Goal: Navigation & Orientation: Find specific page/section

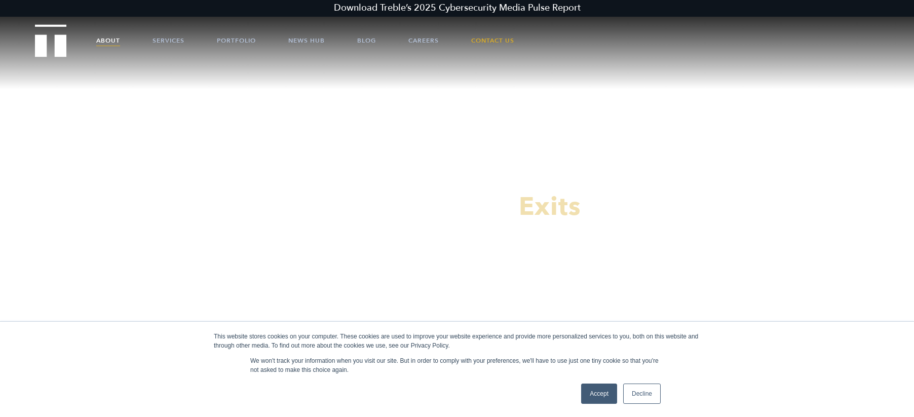
click at [106, 36] on link "About" at bounding box center [108, 40] width 24 height 30
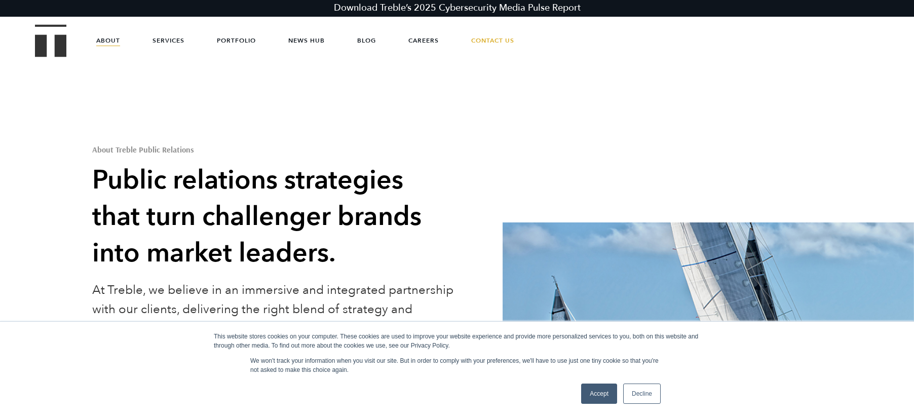
click at [609, 395] on link "Accept" at bounding box center [599, 394] width 36 height 20
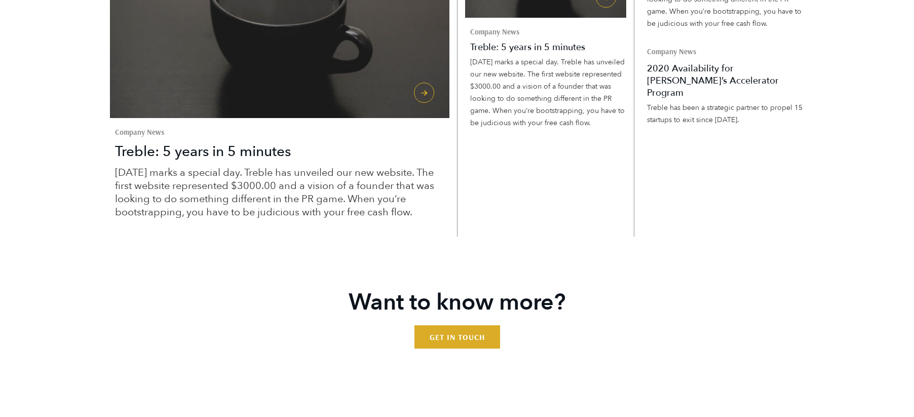
scroll to position [2729, 0]
